Goal: Task Accomplishment & Management: Manage account settings

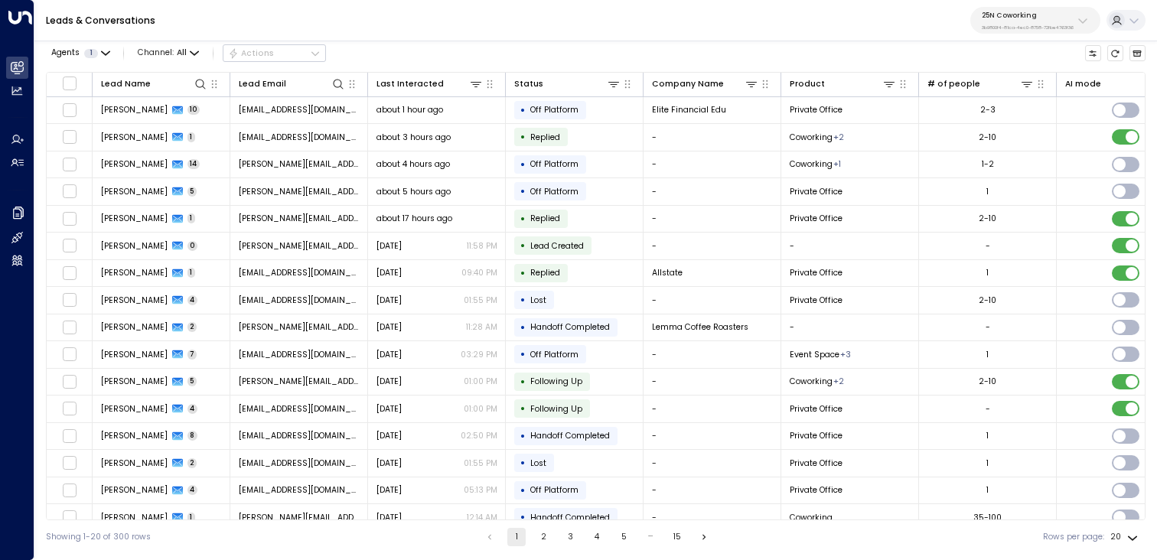
click at [1020, 24] on p "3b9800f4-81ca-4ec0-8758-72fbe4763f36" at bounding box center [1027, 27] width 92 height 6
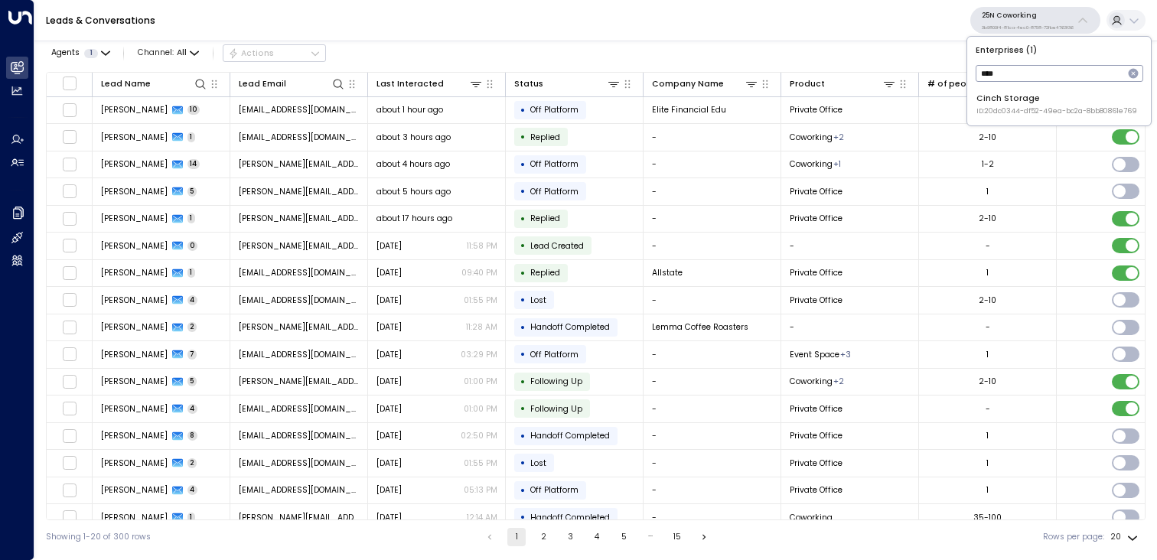
type input "****"
click at [1024, 99] on div "Cinch Storage ID: 20dc0344-df52-49ea-bc2a-8bb80861e769" at bounding box center [1056, 105] width 161 height 24
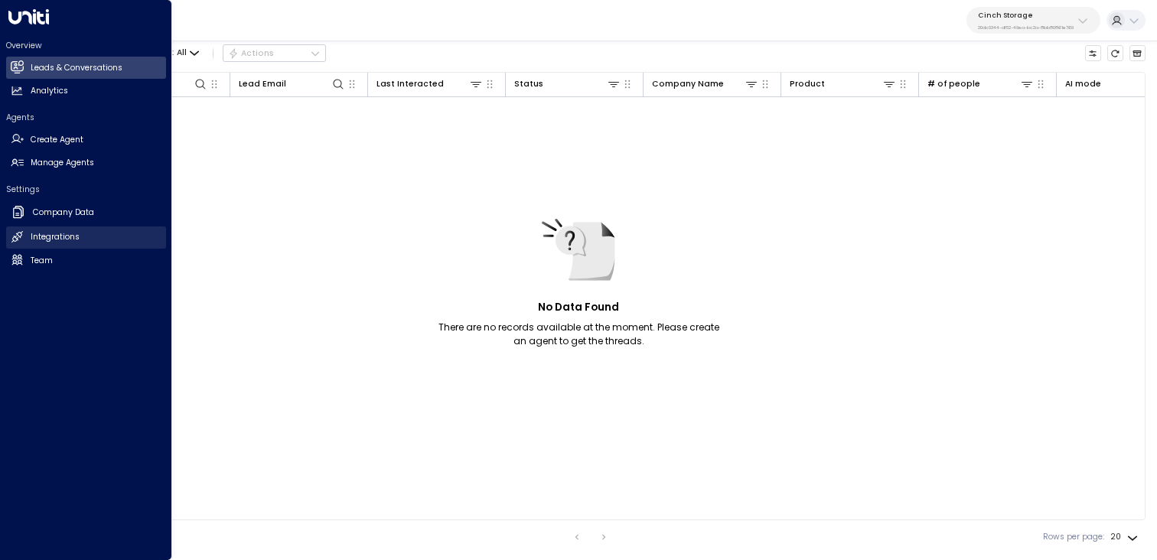
click at [54, 239] on h2 "Integrations" at bounding box center [55, 237] width 49 height 12
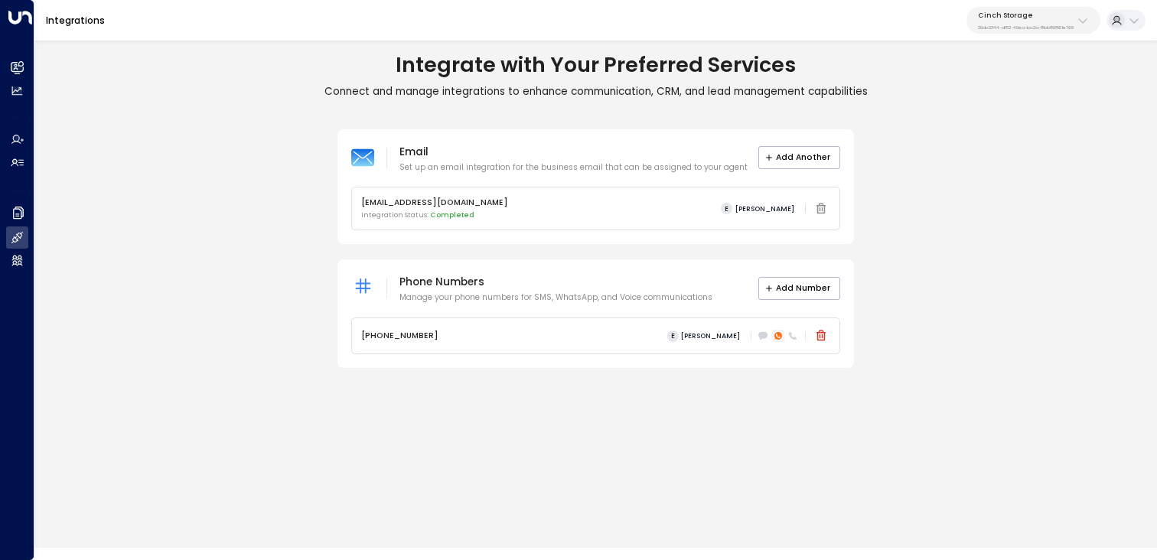
click at [777, 337] on icon at bounding box center [778, 336] width 8 height 8
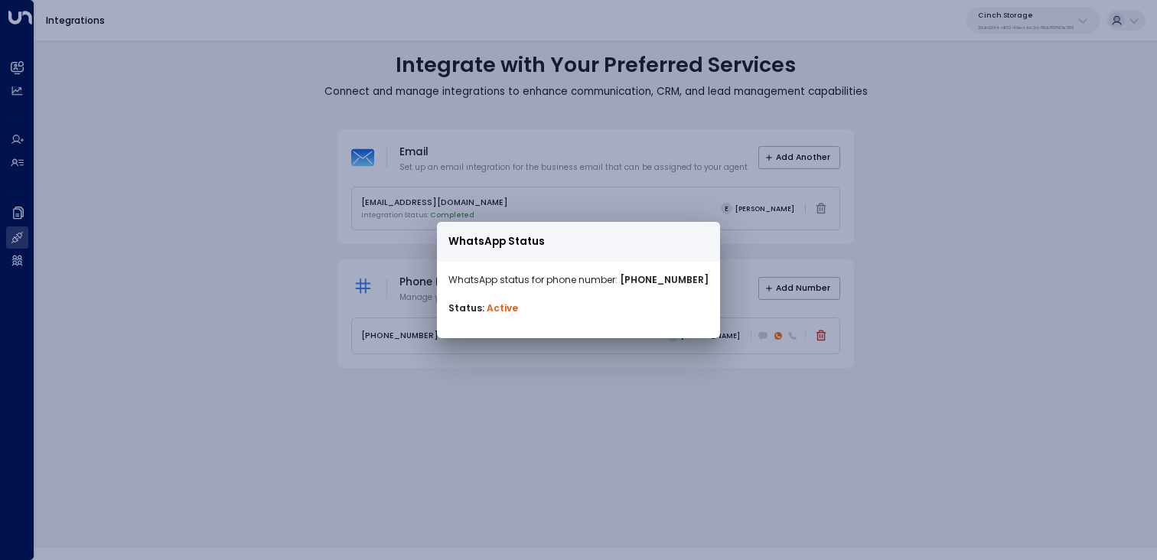
click at [599, 375] on div "WhatsApp Status WhatsApp status for phone number: [PHONE_NUMBER] Status: Active" at bounding box center [578, 280] width 1157 height 560
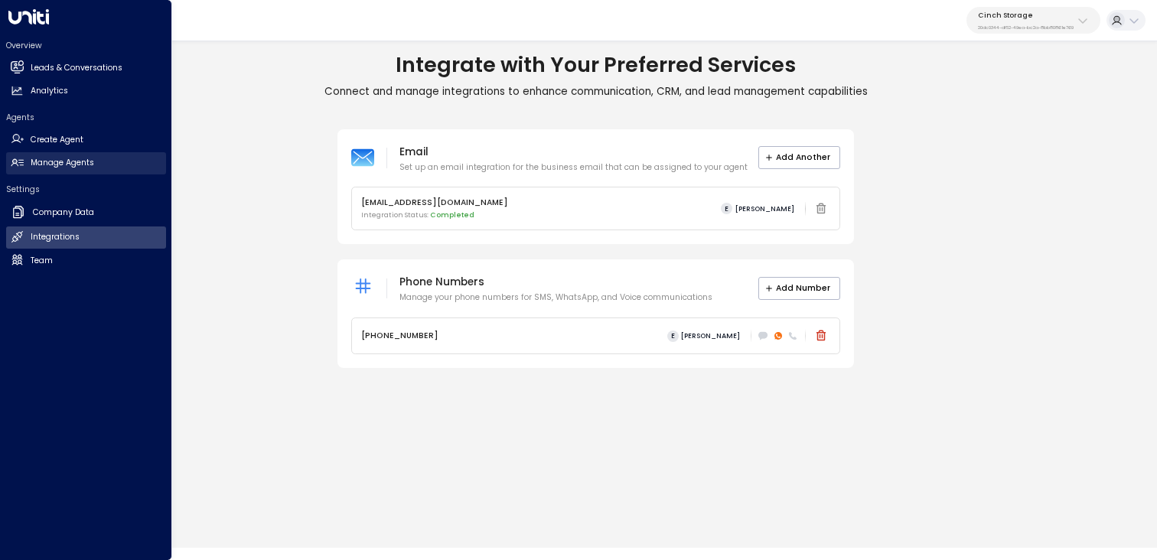
click at [57, 161] on h2 "Manage Agents" at bounding box center [62, 163] width 63 height 12
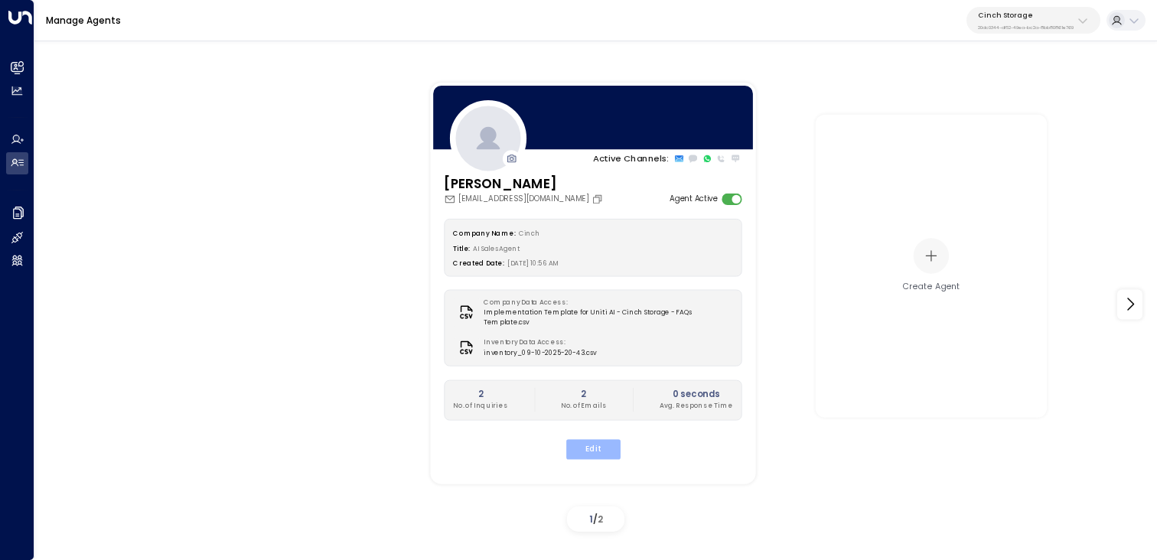
click at [585, 440] on button "Edit" at bounding box center [592, 449] width 54 height 20
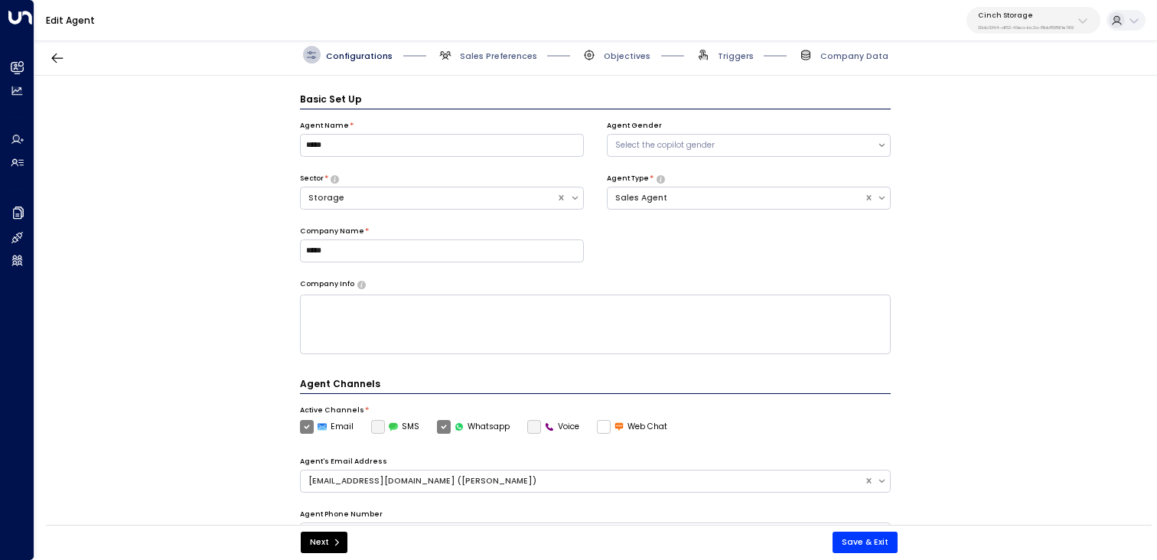
scroll to position [17, 0]
